Goal: Task Accomplishment & Management: Use online tool/utility

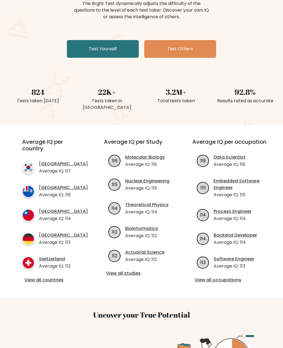
scroll to position [75, 0]
click at [81, 49] on link "Test Yourself" at bounding box center [103, 49] width 72 height 18
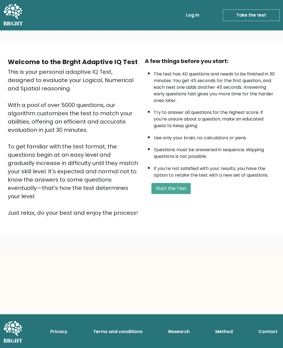
click at [184, 194] on button "Start the Test" at bounding box center [170, 188] width 39 height 11
click at [197, 14] on link "Log in" at bounding box center [193, 15] width 18 height 11
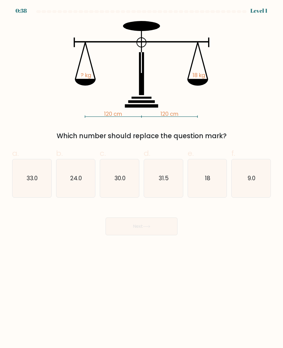
click at [227, 106] on div "120 cm 120 cm ? kg 18 kg Which number should replace the question mark?" at bounding box center [141, 81] width 265 height 120
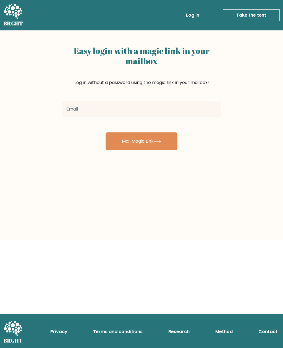
click at [191, 15] on link "Log in" at bounding box center [193, 15] width 18 height 11
click at [205, 105] on input "email" at bounding box center [141, 108] width 159 height 15
